Goal: Information Seeking & Learning: Check status

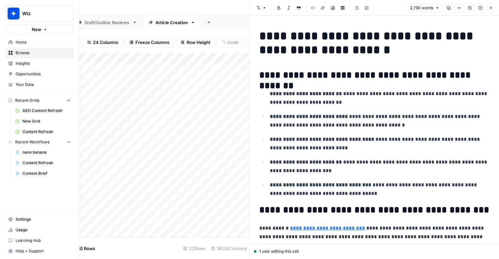
click at [28, 129] on span "Content Refresh" at bounding box center [46, 132] width 48 height 6
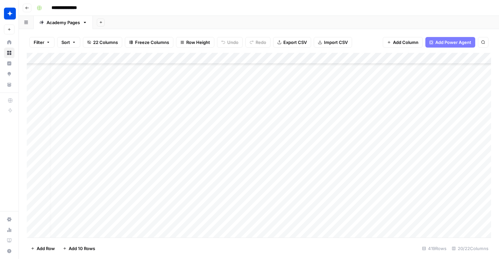
scroll to position [823, 5]
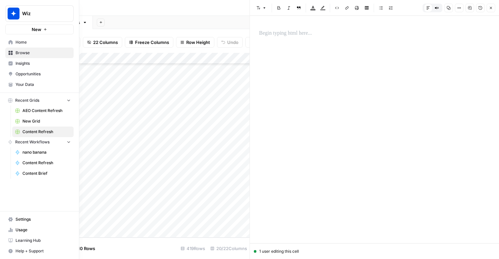
click at [18, 86] on span "Your Data" at bounding box center [43, 85] width 55 height 6
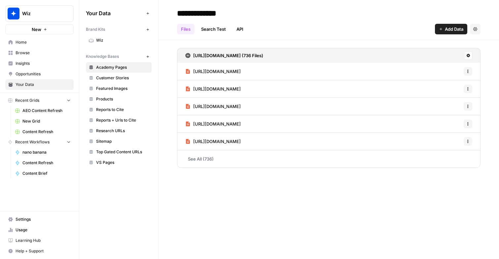
click at [23, 231] on span "Usage" at bounding box center [43, 230] width 55 height 6
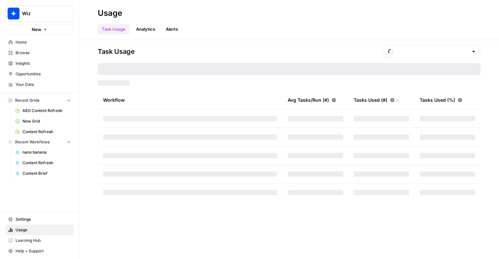
type input "October Tasks"
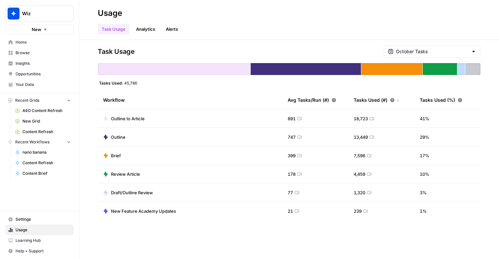
click at [390, 79] on div "Task Usage October Tasks Tasks Used: 45,786 Workflow Avg Tasks/Run (#) Tasks Us…" at bounding box center [289, 132] width 383 height 175
click at [437, 53] on input "text" at bounding box center [432, 51] width 72 height 7
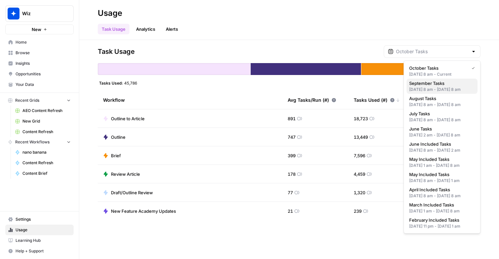
click at [419, 87] on div "[DATE] 8 am - [DATE] 8 am" at bounding box center [442, 90] width 66 height 6
type input "September Tasks"
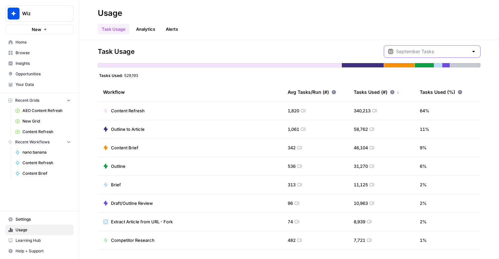
click at [421, 53] on input "text" at bounding box center [432, 51] width 72 height 7
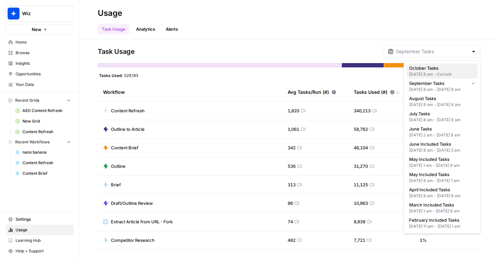
click at [420, 71] on div "[DATE] 8 am - Current" at bounding box center [442, 74] width 66 height 6
type input "October Tasks"
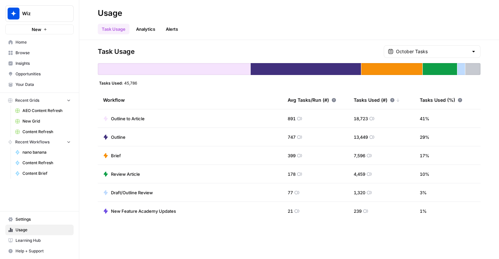
click at [417, 48] on div "October Tasks" at bounding box center [432, 51] width 97 height 13
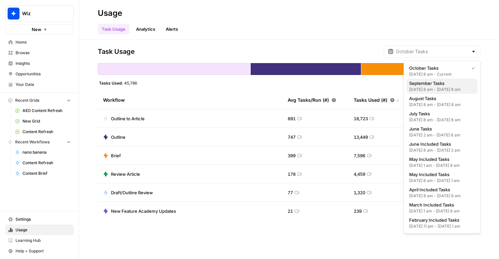
click at [418, 88] on div "[DATE] 8 am - [DATE] 8 am" at bounding box center [442, 90] width 66 height 6
type input "September Tasks"
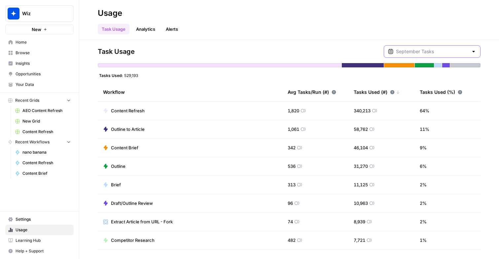
click at [439, 53] on input "text" at bounding box center [432, 51] width 72 height 7
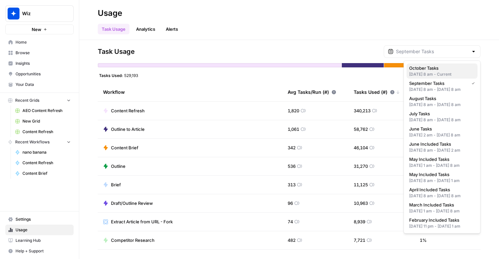
click at [438, 71] on div "[DATE] 8 am - Current" at bounding box center [442, 74] width 66 height 6
type input "October Tasks"
